Goal: Information Seeking & Learning: Learn about a topic

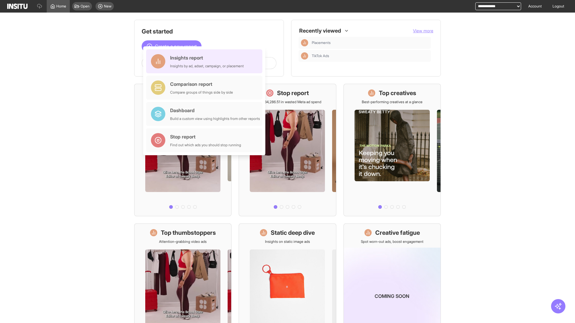
click at [206, 61] on div "Insights report Insights by ad, adset, campaign, or placement" at bounding box center [207, 61] width 74 height 14
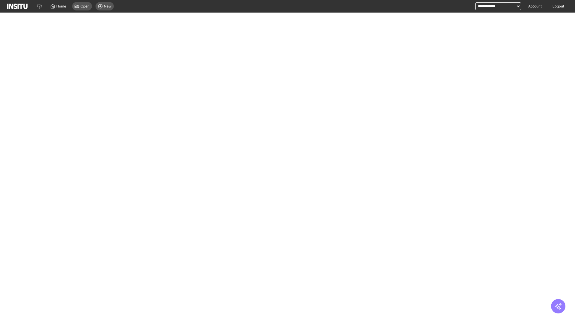
select select "**"
